Goal: Task Accomplishment & Management: Use online tool/utility

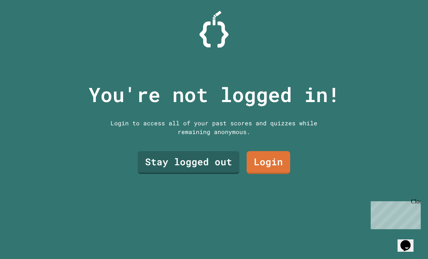
click at [196, 174] on link "Stay logged out" at bounding box center [189, 162] width 102 height 23
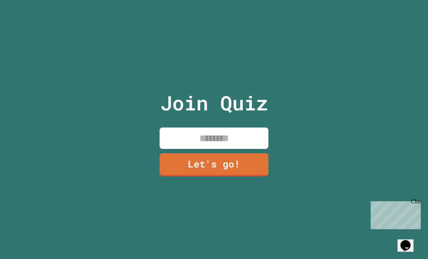
click at [228, 149] on input at bounding box center [214, 137] width 109 height 21
type input "****"
click at [236, 176] on link "Let's go!" at bounding box center [214, 164] width 109 height 23
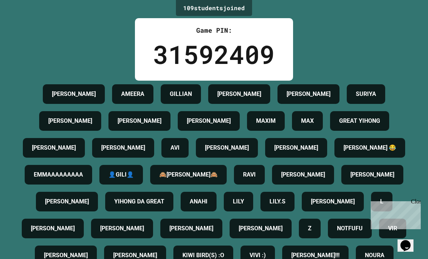
click at [411, 243] on icon "Chat widget" at bounding box center [406, 245] width 10 height 11
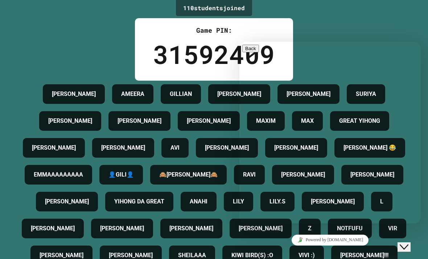
click at [413, 25] on div "110 student s joined Game PIN: 31592409 [PERSON_NAME] [PERSON_NAME] [PERSON_NAM…" at bounding box center [214, 129] width 428 height 259
click at [408, 29] on div "110 student s joined Game PIN: 31592409 [PERSON_NAME] [PERSON_NAME] [PERSON_NAM…" at bounding box center [214, 129] width 428 height 259
click at [407, 31] on div "110 student s joined Game PIN: 31592409 [PERSON_NAME] [PERSON_NAME] [PERSON_NAM…" at bounding box center [214, 129] width 428 height 259
click at [410, 242] on button "Close Chat This icon closes the chat window." at bounding box center [404, 246] width 13 height 9
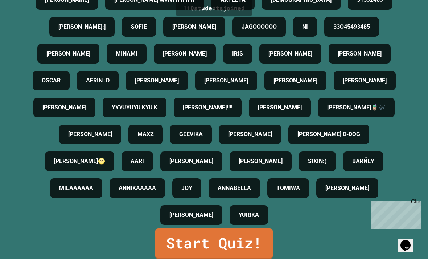
scroll to position [23, 0]
click at [185, 238] on link "Start Quiz!" at bounding box center [214, 243] width 118 height 30
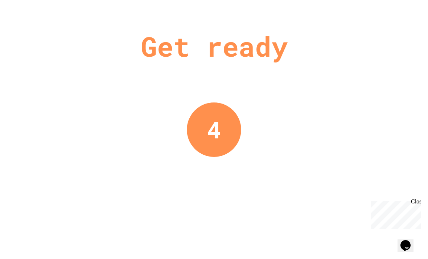
scroll to position [0, 0]
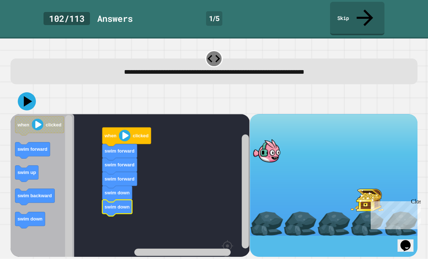
click at [123, 130] on image "Blockly Workspace" at bounding box center [125, 136] width 12 height 12
click at [113, 133] on text "when" at bounding box center [111, 135] width 12 height 5
click at [384, 89] on div at bounding box center [214, 101] width 407 height 25
click at [21, 92] on icon at bounding box center [27, 101] width 18 height 18
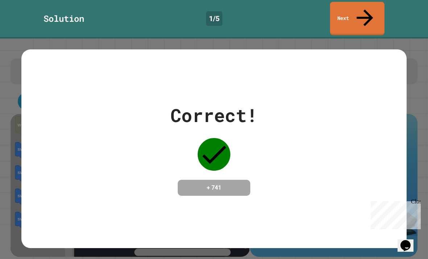
click at [373, 5] on link "Next" at bounding box center [357, 18] width 54 height 33
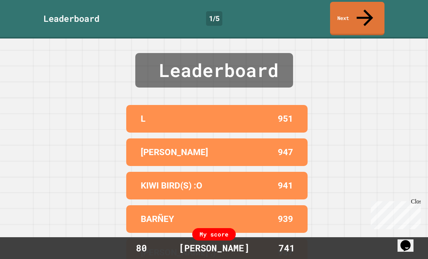
click at [358, 8] on link "Next" at bounding box center [357, 18] width 54 height 33
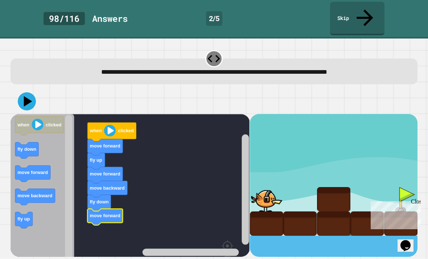
click at [25, 96] on icon at bounding box center [28, 101] width 8 height 11
click at [28, 92] on icon at bounding box center [27, 101] width 18 height 18
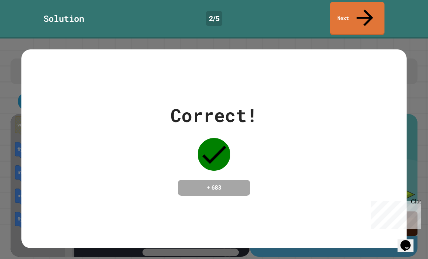
click at [373, 8] on link "Next" at bounding box center [357, 18] width 54 height 33
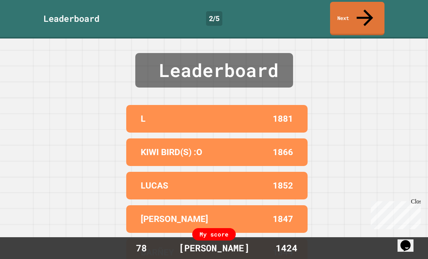
click at [366, 9] on icon at bounding box center [365, 17] width 25 height 25
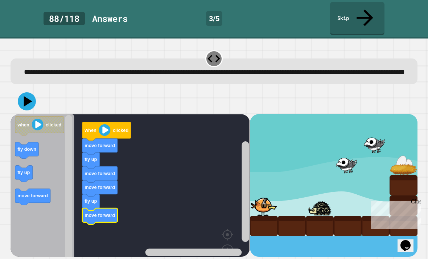
click at [21, 95] on icon at bounding box center [27, 101] width 18 height 18
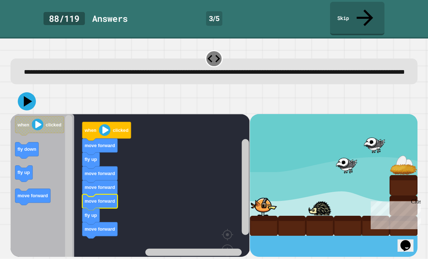
click at [102, 125] on image "Blockly Workspace" at bounding box center [105, 130] width 12 height 12
click at [15, 90] on div at bounding box center [214, 101] width 407 height 25
click at [14, 90] on div at bounding box center [214, 101] width 407 height 25
click at [23, 97] on icon at bounding box center [27, 101] width 18 height 18
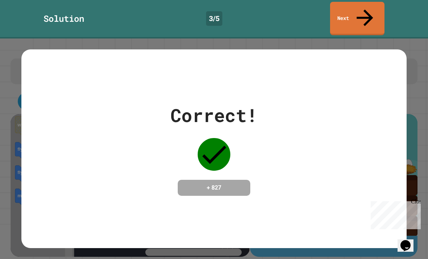
click at [373, 10] on link "Next" at bounding box center [357, 18] width 54 height 33
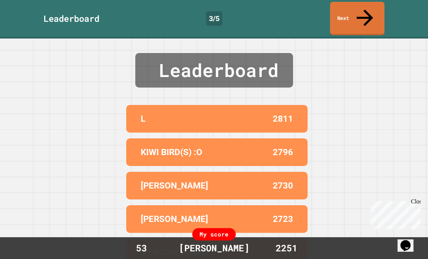
click at [372, 13] on link "Next" at bounding box center [357, 18] width 54 height 33
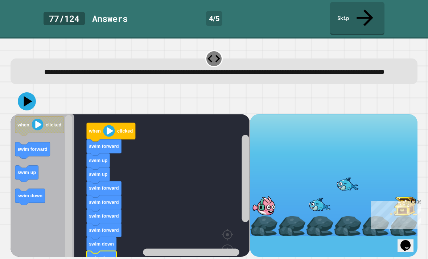
click at [26, 97] on icon at bounding box center [28, 101] width 8 height 11
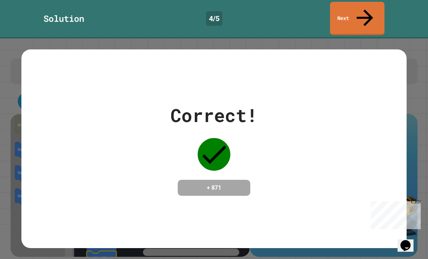
click at [362, 11] on icon at bounding box center [365, 17] width 25 height 25
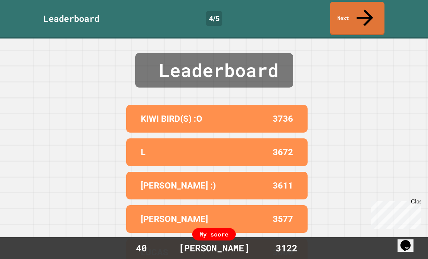
click at [370, 9] on link "Next" at bounding box center [357, 18] width 54 height 33
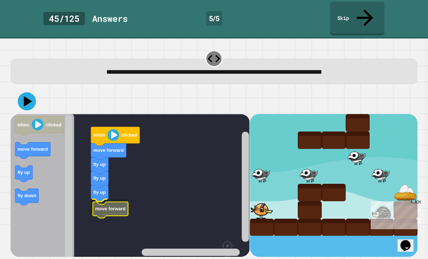
click at [89, 205] on rect "Blockly Workspace" at bounding box center [130, 205] width 239 height 182
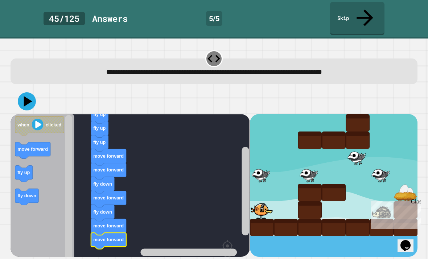
click at [24, 92] on icon at bounding box center [27, 101] width 18 height 18
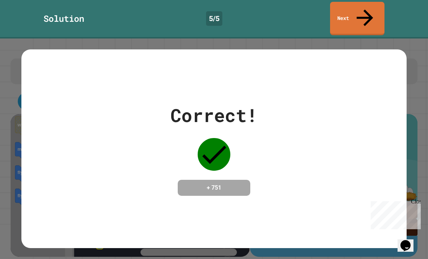
click at [371, 7] on link "Next" at bounding box center [357, 18] width 54 height 33
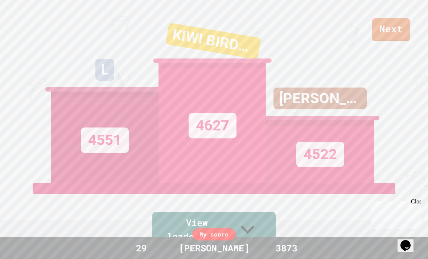
click at [401, 33] on link "Next" at bounding box center [391, 29] width 38 height 23
